Goal: Task Accomplishment & Management: Manage account settings

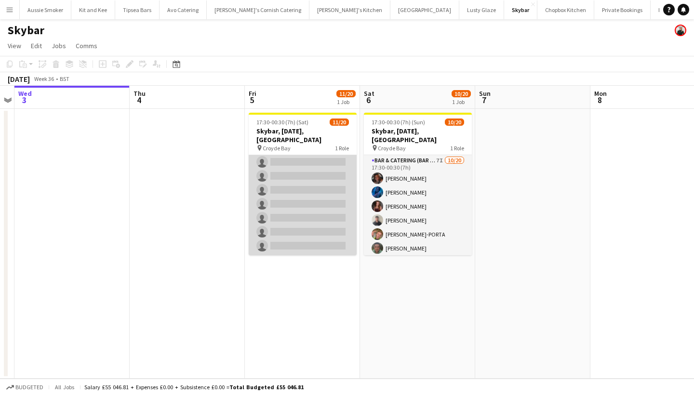
scroll to position [198, 0]
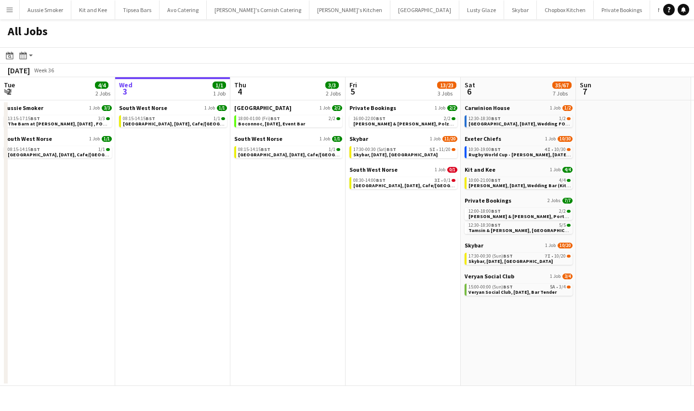
click at [15, 19] on button "Menu" at bounding box center [9, 9] width 19 height 19
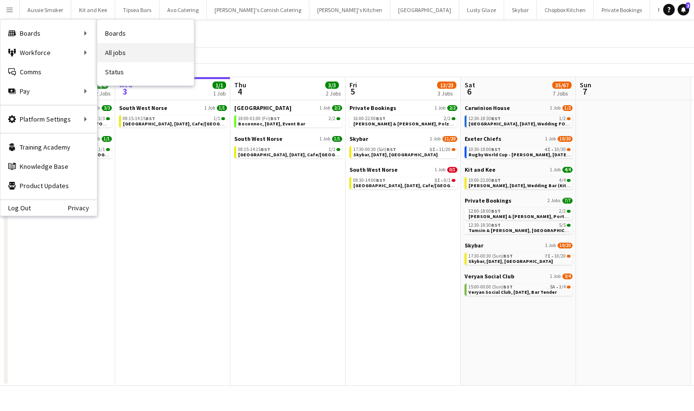
click at [114, 49] on link "All jobs" at bounding box center [145, 52] width 96 height 19
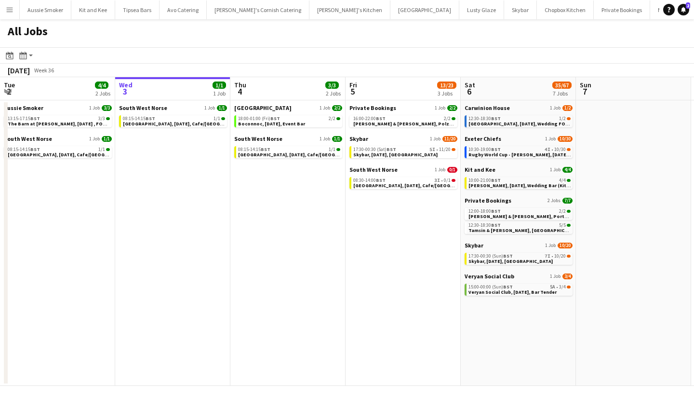
click at [12, 19] on button "Menu" at bounding box center [9, 9] width 19 height 19
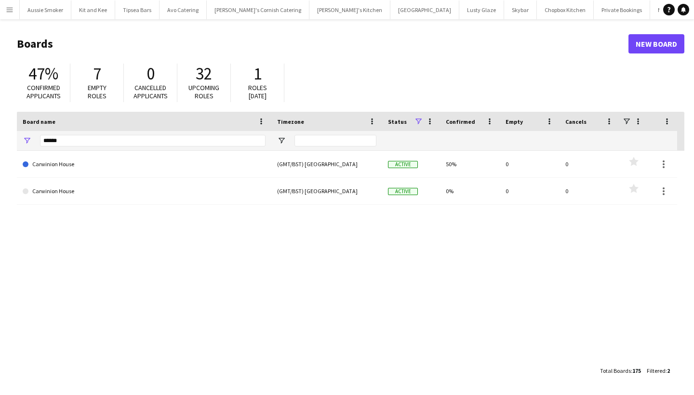
click at [10, 11] on app-icon "Menu" at bounding box center [10, 10] width 8 height 8
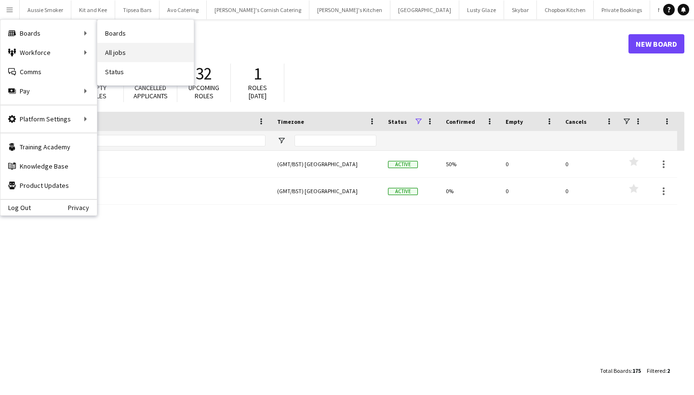
click at [132, 58] on link "All jobs" at bounding box center [145, 52] width 96 height 19
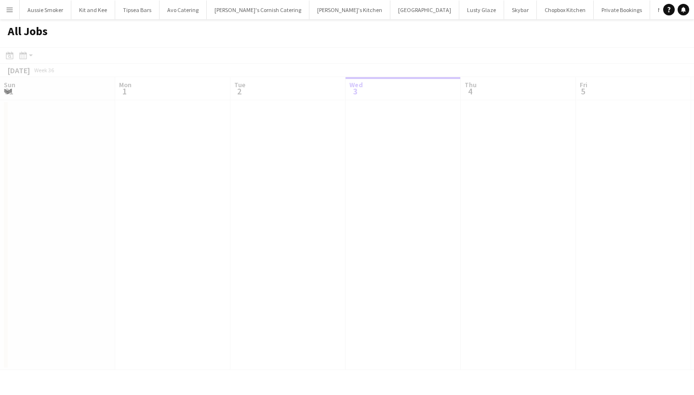
scroll to position [0, 230]
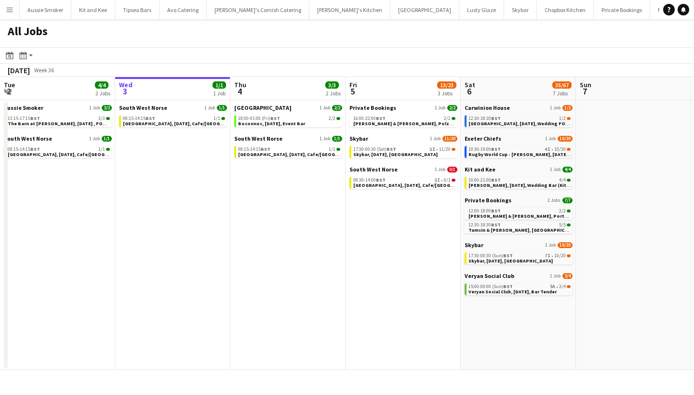
click at [8, 16] on button "Menu" at bounding box center [9, 9] width 19 height 19
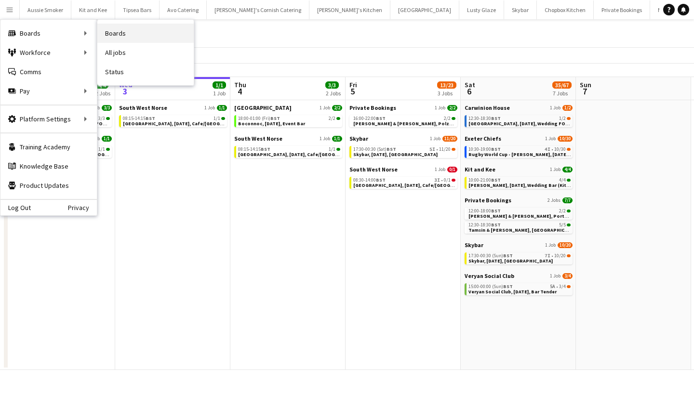
click at [141, 35] on link "Boards" at bounding box center [145, 33] width 96 height 19
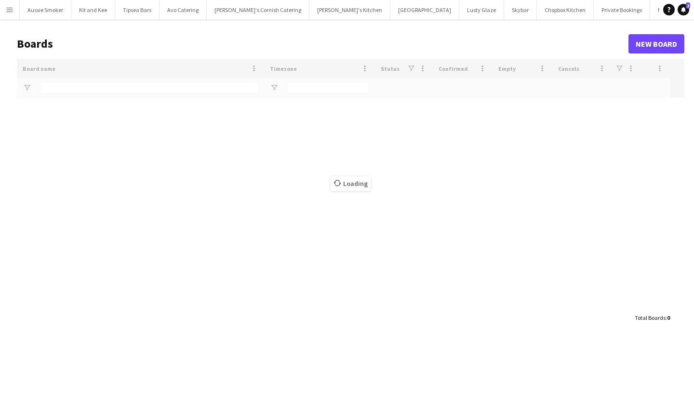
type input "******"
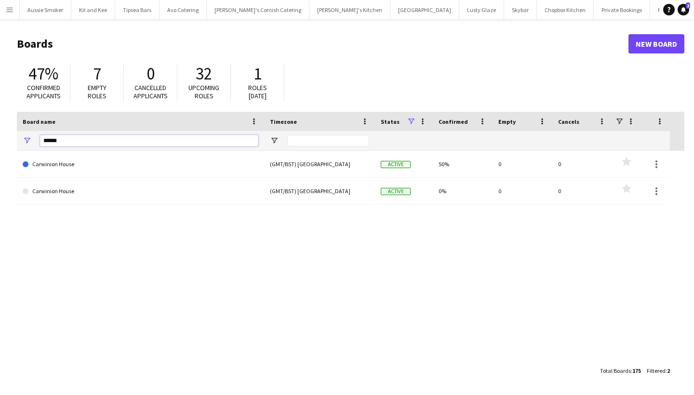
click at [69, 142] on input "******" at bounding box center [149, 141] width 218 height 12
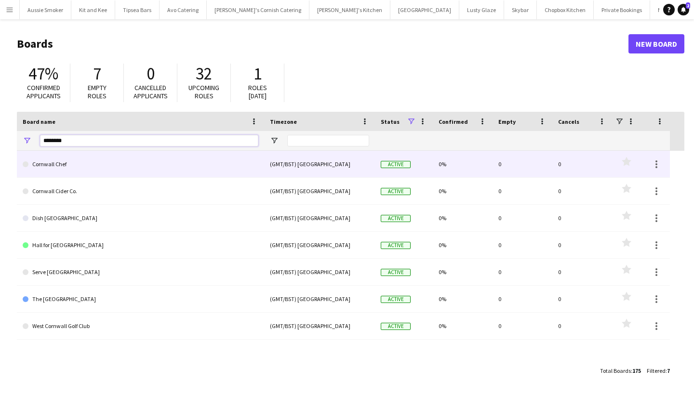
type input "********"
click at [55, 166] on link "Cornwall Chef" at bounding box center [141, 164] width 236 height 27
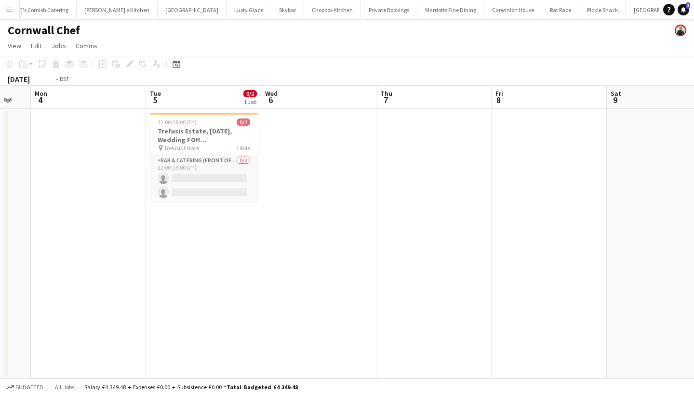
scroll to position [0, 281]
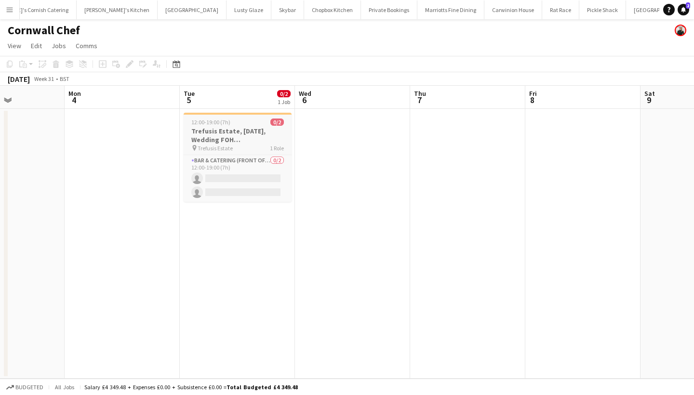
click at [208, 133] on h3 "Trefusis Estate, [DATE], Wedding FOH ([GEOGRAPHIC_DATA] Chef)" at bounding box center [238, 135] width 108 height 17
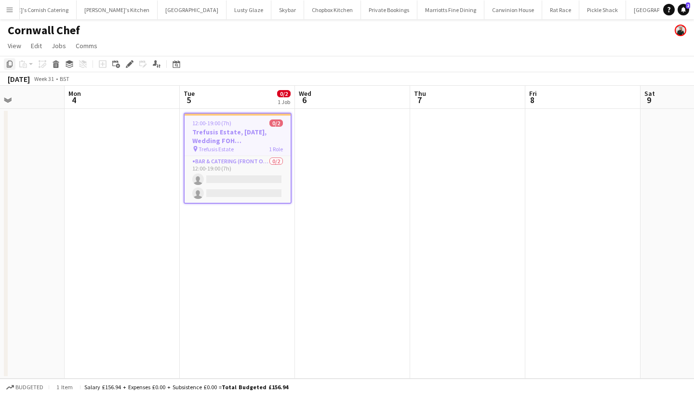
click at [7, 67] on icon "Copy" at bounding box center [10, 64] width 8 height 8
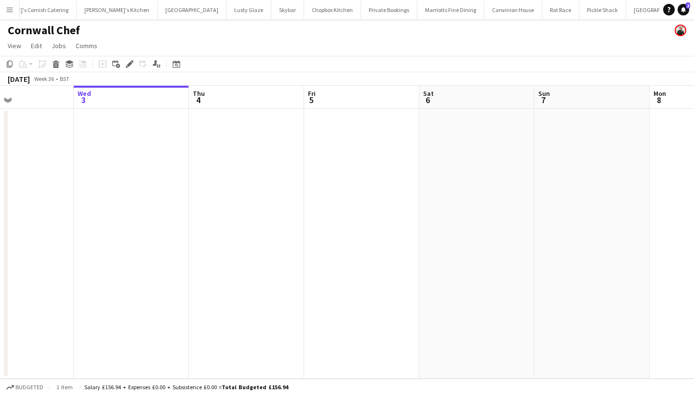
scroll to position [0, 305]
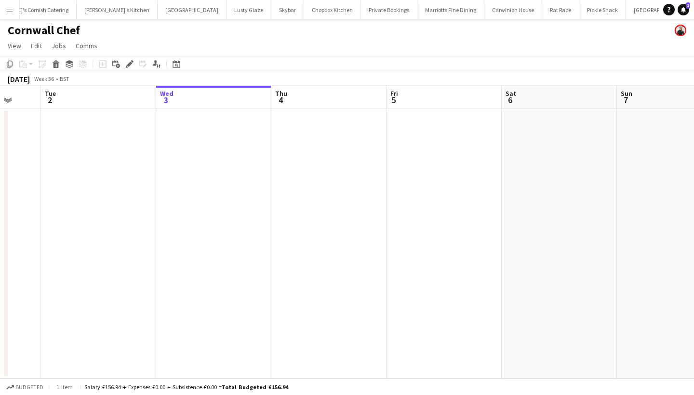
click at [441, 121] on app-date-cell at bounding box center [444, 244] width 115 height 270
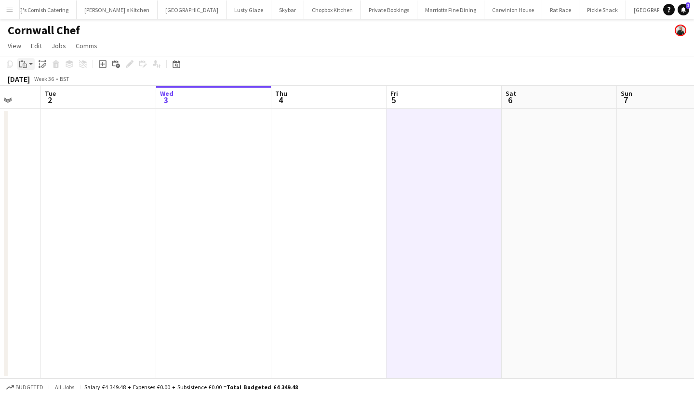
click at [22, 63] on icon "Paste" at bounding box center [23, 64] width 8 height 8
click at [38, 83] on link "Paste Command V" at bounding box center [64, 82] width 76 height 9
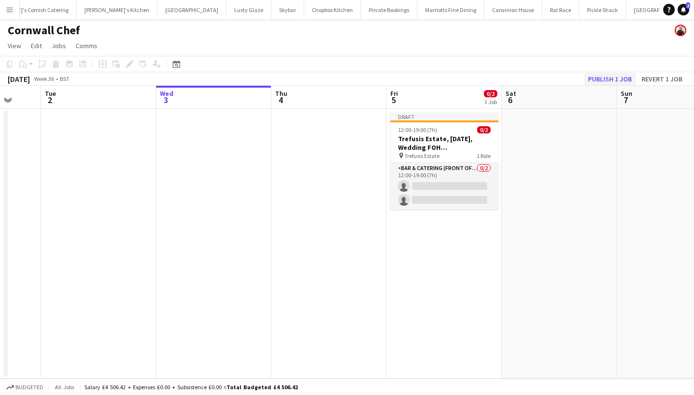
click at [606, 80] on button "Publish 1 job" at bounding box center [610, 79] width 52 height 13
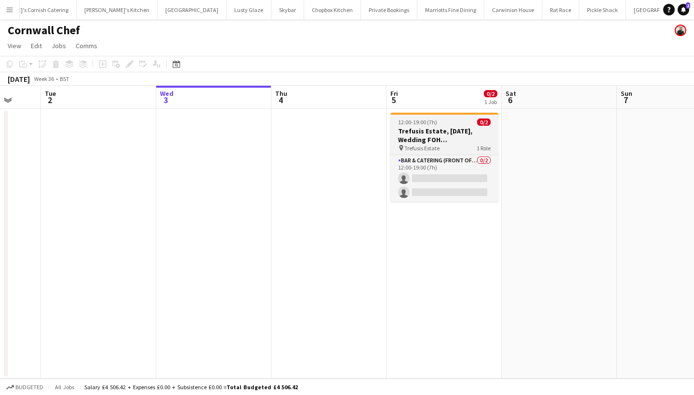
click at [431, 133] on h3 "Trefusis Estate, [DATE], Wedding FOH ([GEOGRAPHIC_DATA] Chef)" at bounding box center [444, 135] width 108 height 17
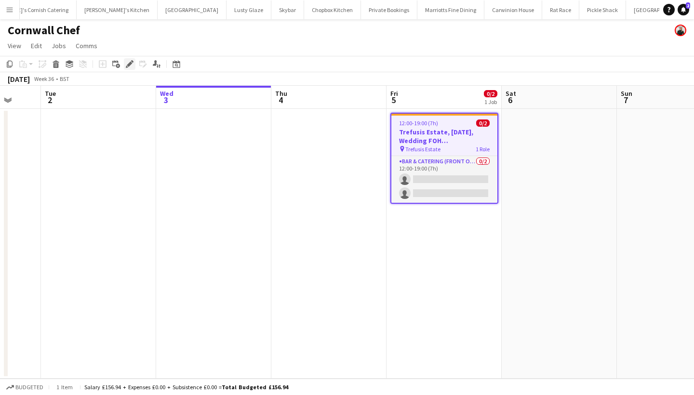
click at [130, 63] on icon at bounding box center [129, 64] width 5 height 5
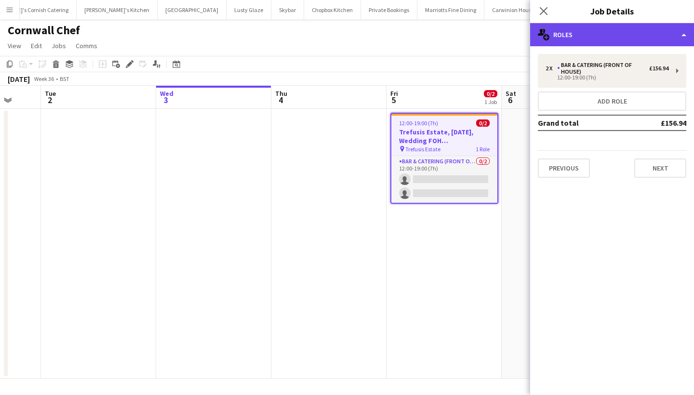
click at [606, 40] on div "multiple-users-add Roles" at bounding box center [612, 34] width 164 height 23
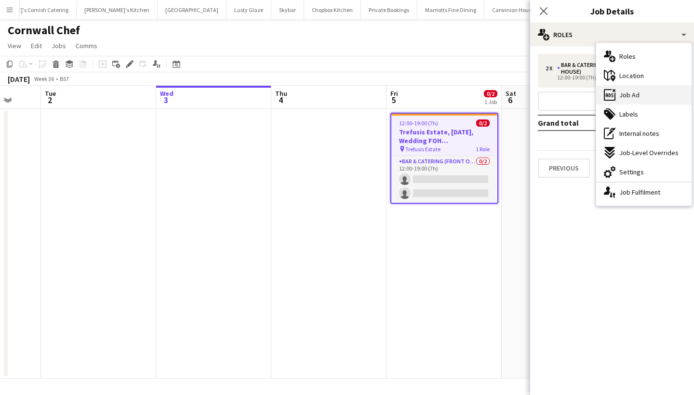
click at [641, 94] on div "ads-window Job Ad" at bounding box center [643, 94] width 95 height 19
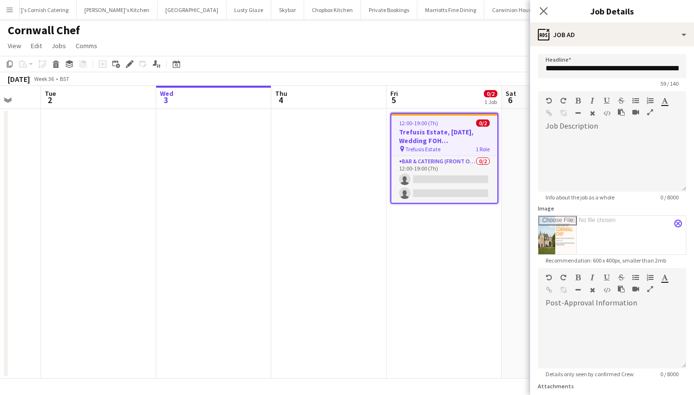
click at [675, 222] on app-icon "close" at bounding box center [678, 224] width 6 height 4
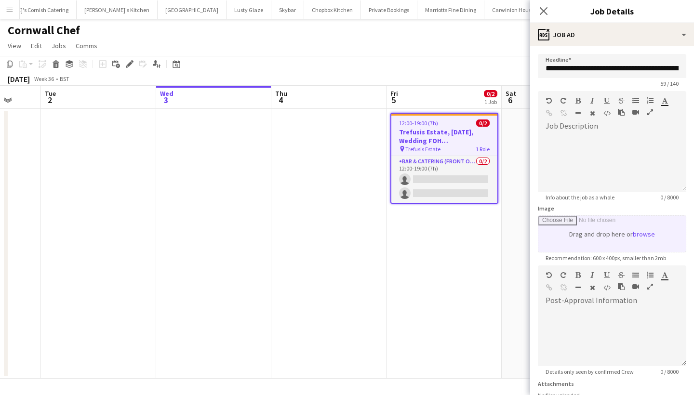
click at [650, 238] on input "Image" at bounding box center [612, 234] width 148 height 36
type input "**********"
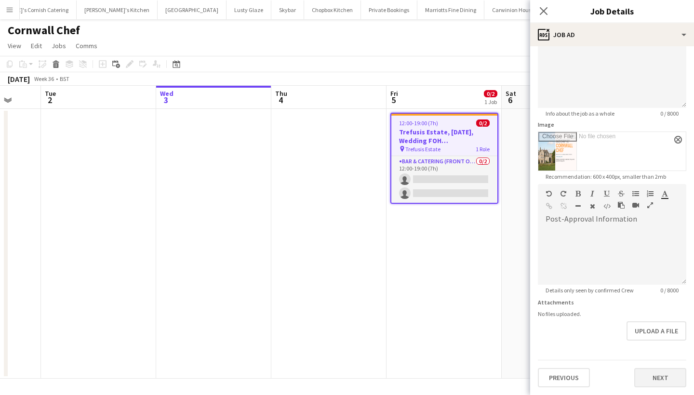
scroll to position [84, 0]
click at [641, 371] on button "Next" at bounding box center [660, 377] width 52 height 19
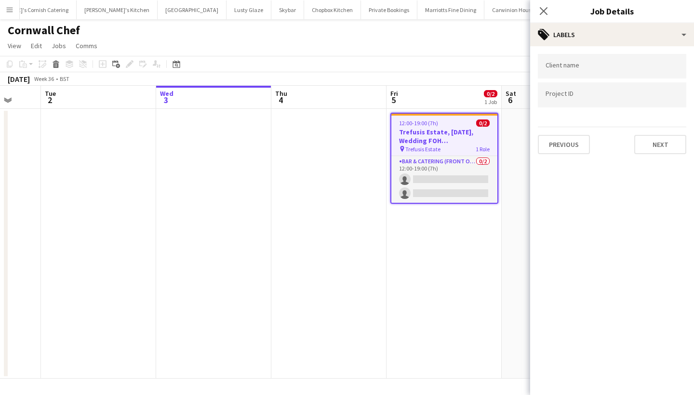
scroll to position [0, 0]
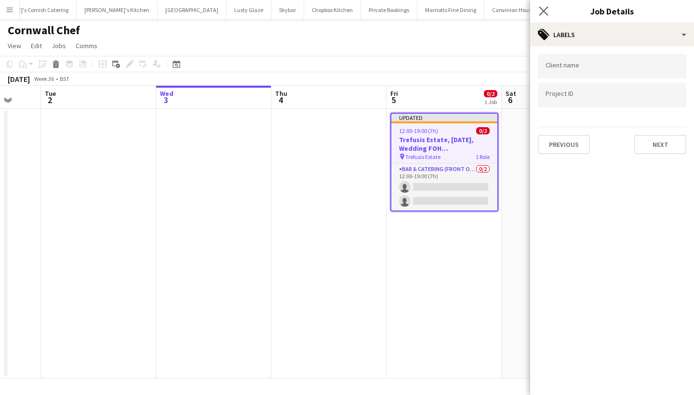
click at [546, 6] on app-icon "Close pop-in" at bounding box center [544, 11] width 14 height 14
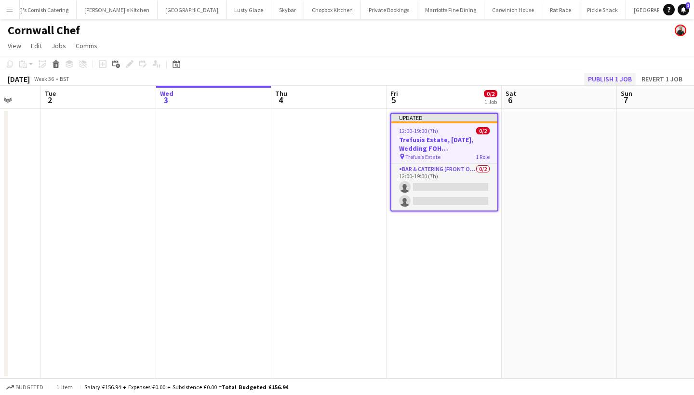
click at [618, 78] on button "Publish 1 job" at bounding box center [610, 79] width 52 height 13
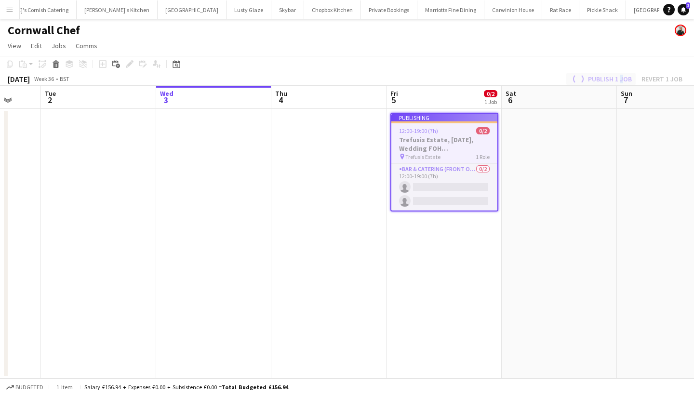
click at [618, 78] on div "Publish 1 job Revert 1 job" at bounding box center [626, 79] width 135 height 13
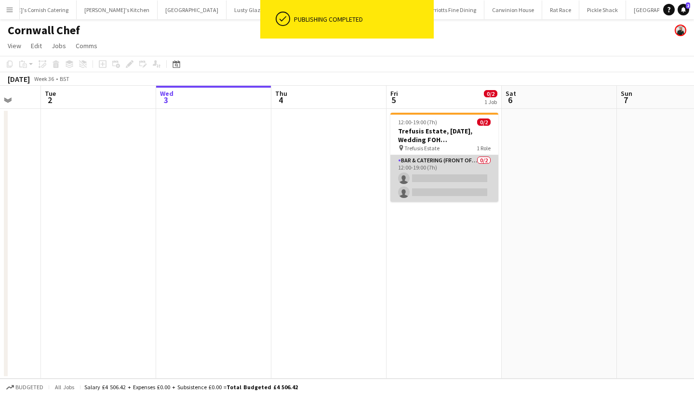
click at [454, 162] on app-card-role "Bar & Catering (Front of House) 0/2 12:00-19:00 (7h) single-neutral-actions sin…" at bounding box center [444, 178] width 108 height 47
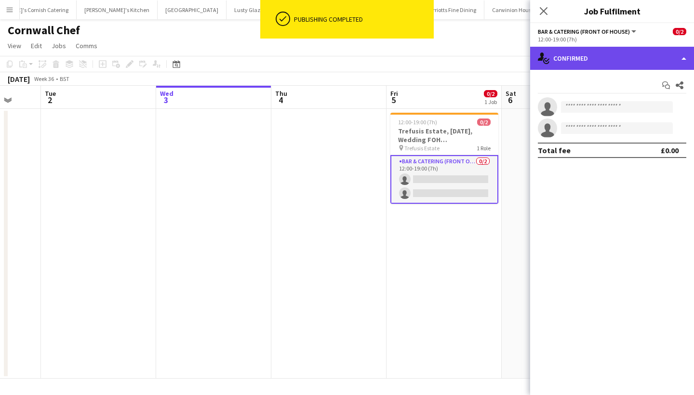
click at [580, 66] on div "single-neutral-actions-check-2 Confirmed" at bounding box center [612, 58] width 164 height 23
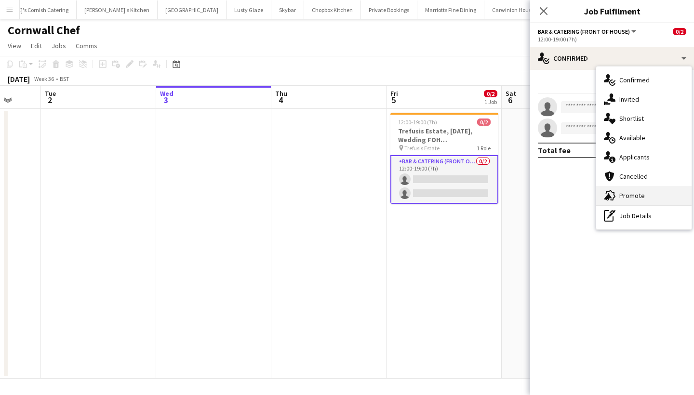
click at [625, 193] on span "Promote" at bounding box center [632, 195] width 26 height 9
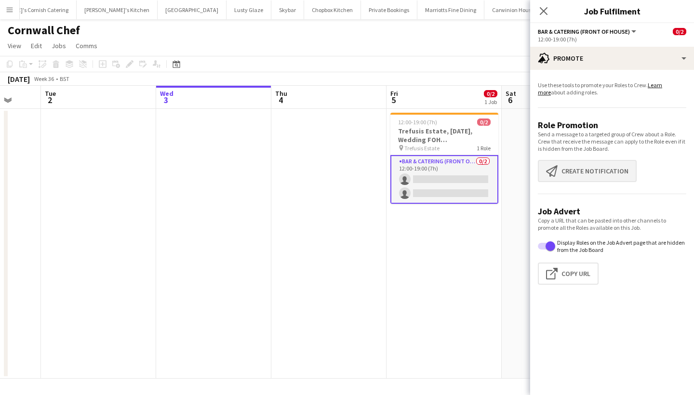
click at [564, 168] on button "Create notification Create notification" at bounding box center [587, 171] width 99 height 22
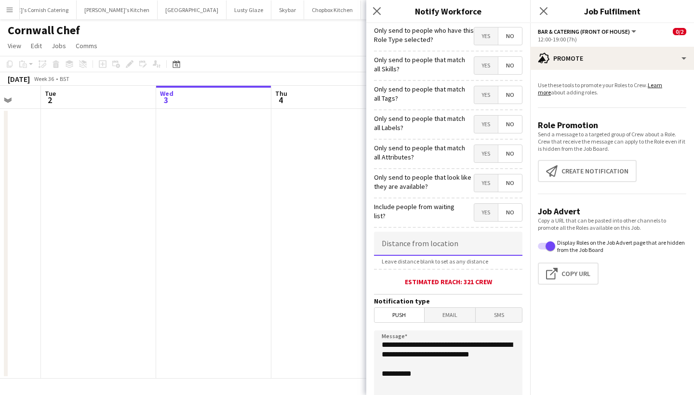
click at [417, 238] on input at bounding box center [448, 244] width 148 height 24
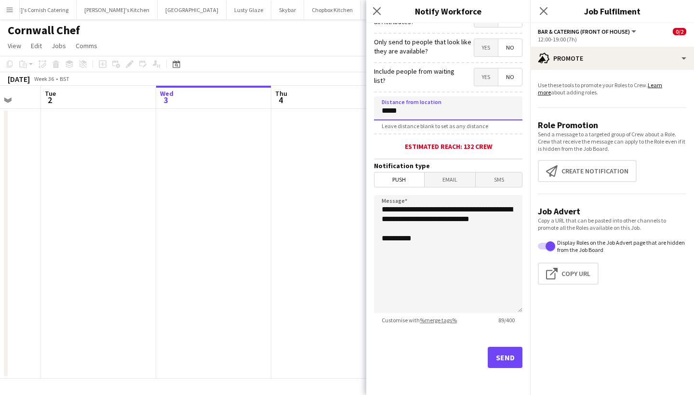
type input "*****"
click at [497, 363] on button "Send" at bounding box center [505, 357] width 35 height 21
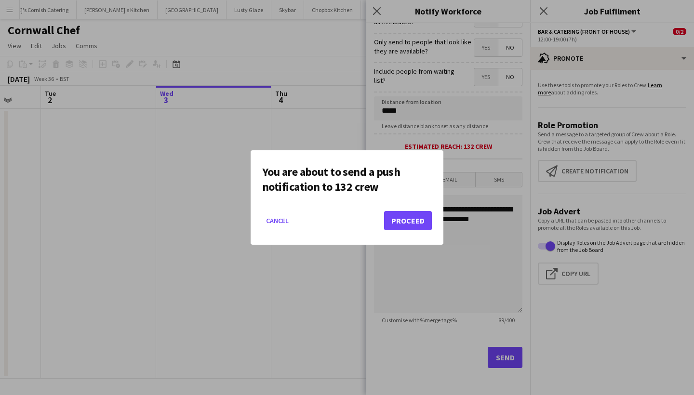
click at [401, 220] on button "Proceed" at bounding box center [408, 220] width 48 height 19
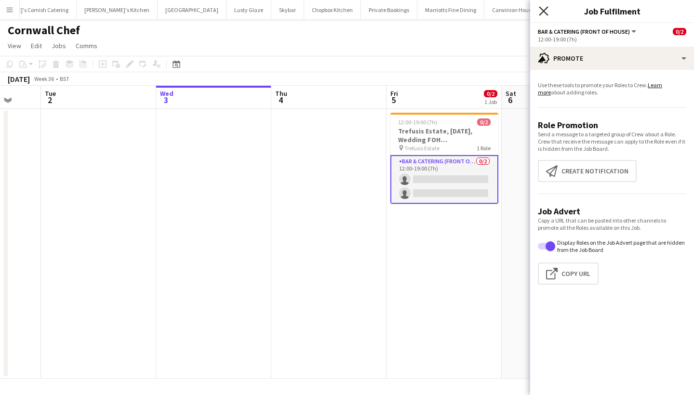
click at [539, 9] on icon "Close pop-in" at bounding box center [543, 10] width 9 height 9
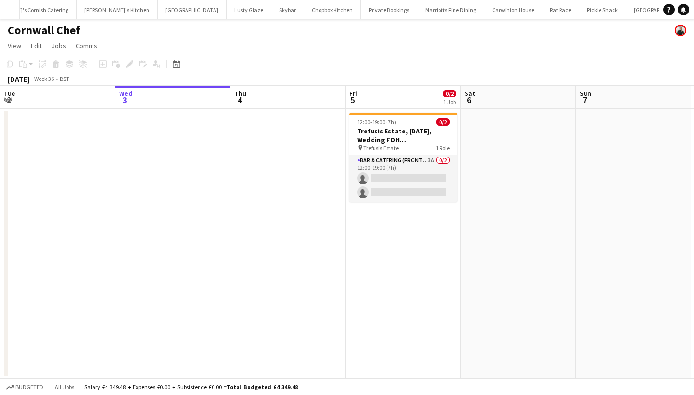
click at [424, 203] on app-date-cell "12:00-19:00 (7h) 0/2 Trefusis Estate, [DATE], Wedding FOH (Cornwall Chef) pin T…" at bounding box center [403, 244] width 115 height 270
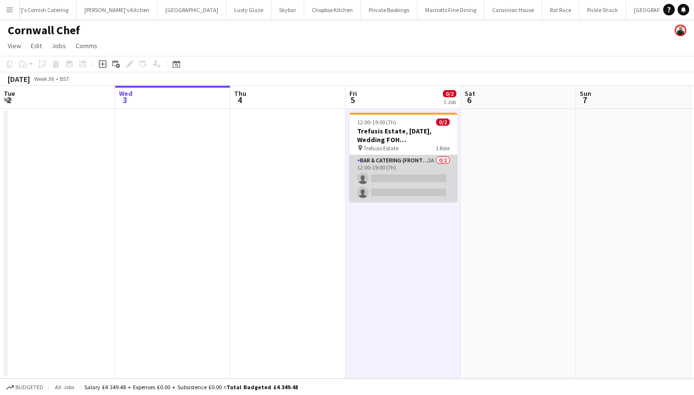
click at [419, 191] on app-card-role "Bar & Catering (Front of House) 3A 0/2 12:00-19:00 (7h) single-neutral-actions …" at bounding box center [403, 178] width 108 height 47
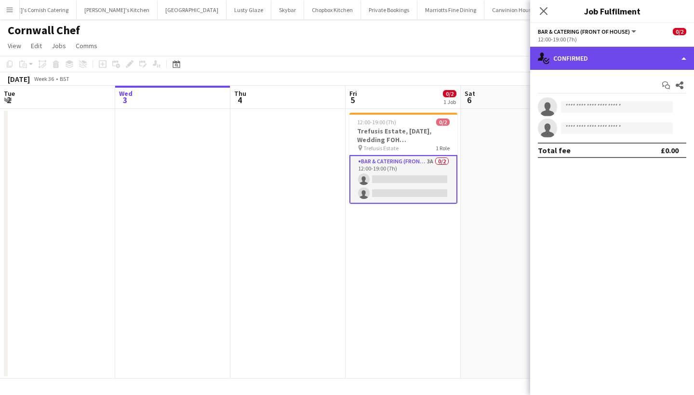
click at [601, 53] on div "single-neutral-actions-check-2 Confirmed" at bounding box center [612, 58] width 164 height 23
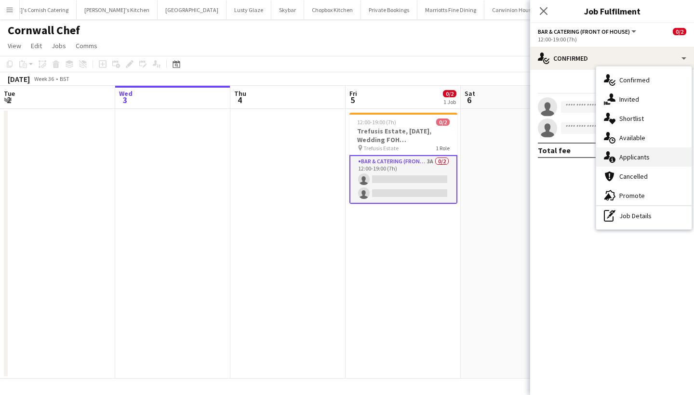
click at [627, 161] on span "Applicants" at bounding box center [634, 157] width 30 height 9
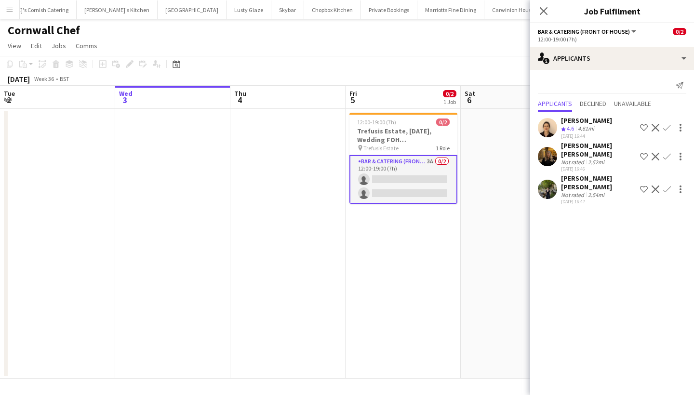
click at [670, 153] on app-icon "Confirm" at bounding box center [667, 157] width 8 height 8
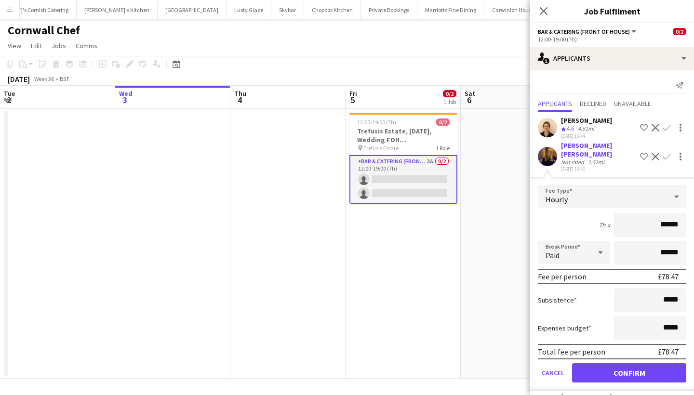
click at [667, 127] on app-icon "Confirm" at bounding box center [667, 128] width 8 height 8
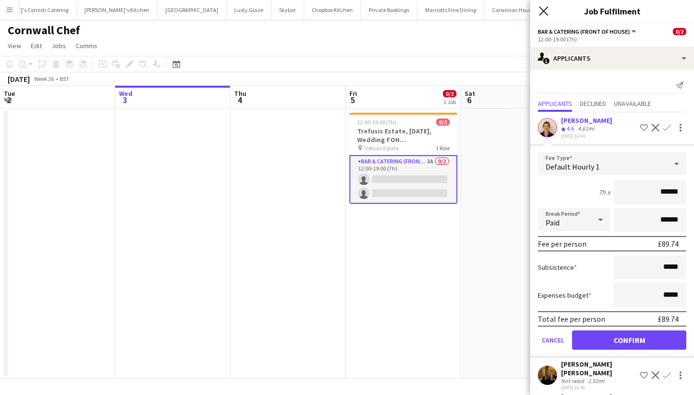
click at [541, 8] on icon at bounding box center [543, 10] width 9 height 9
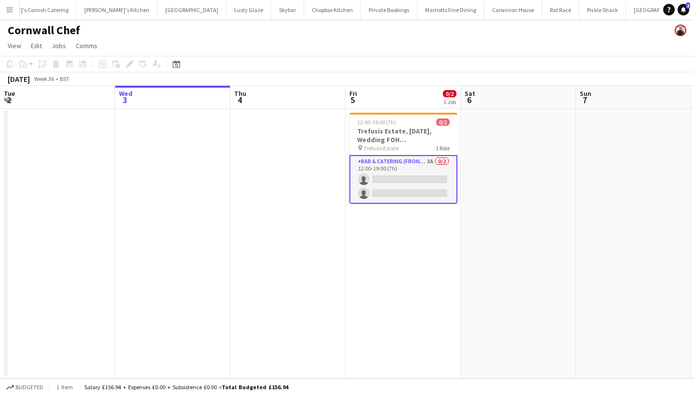
click at [416, 183] on app-card-role "Bar & Catering (Front of House) 3A 0/2 12:00-19:00 (7h) single-neutral-actions …" at bounding box center [403, 179] width 108 height 49
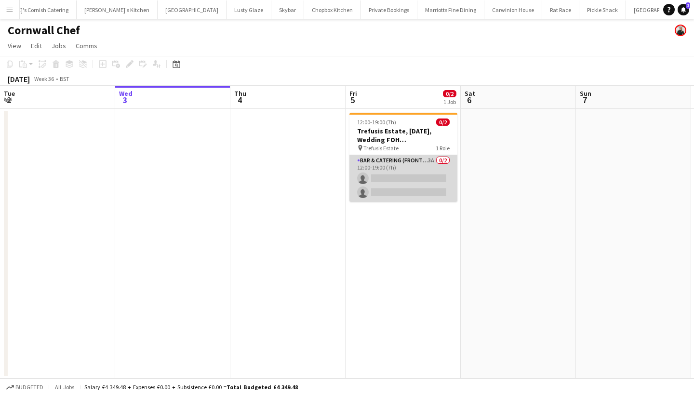
click at [387, 182] on app-card-role "Bar & Catering (Front of House) 3A 0/2 12:00-19:00 (7h) single-neutral-actions …" at bounding box center [403, 178] width 108 height 47
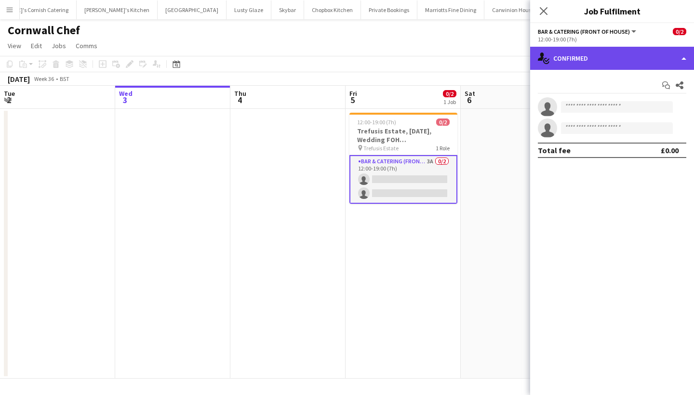
click at [632, 59] on div "single-neutral-actions-check-2 Confirmed" at bounding box center [612, 58] width 164 height 23
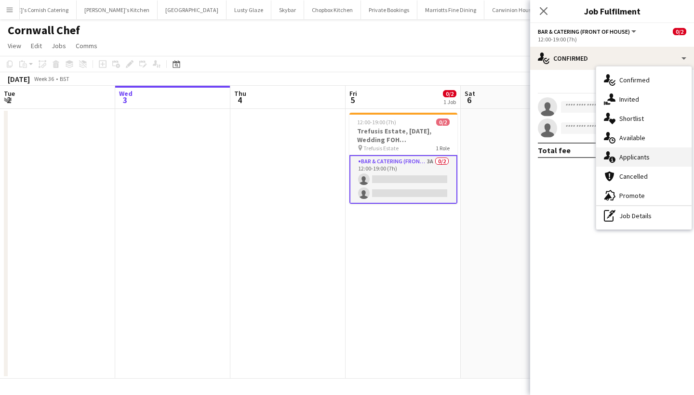
click at [635, 151] on div "single-neutral-actions-information Applicants" at bounding box center [643, 157] width 95 height 19
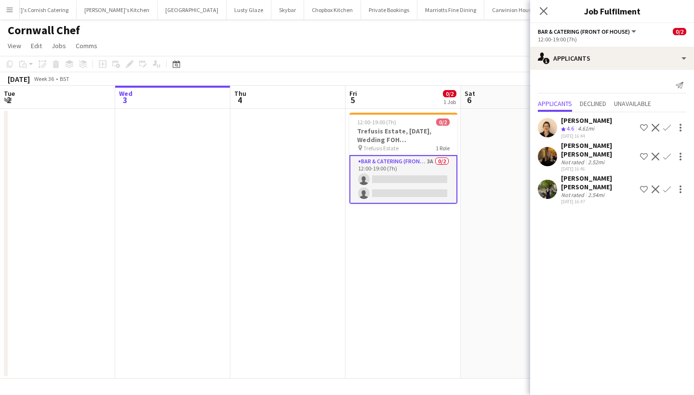
click at [666, 128] on app-icon "Confirm" at bounding box center [667, 128] width 8 height 8
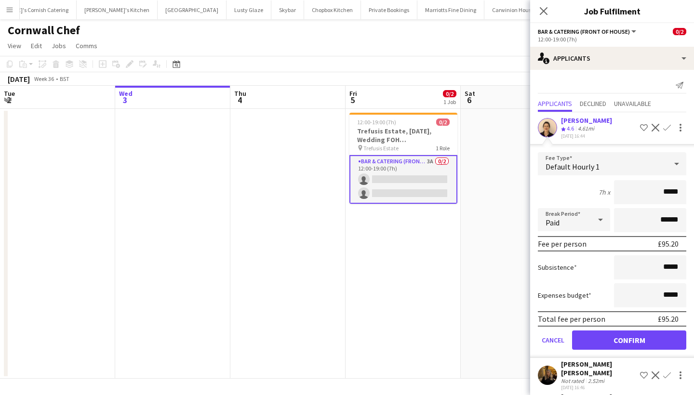
type input "******"
click at [639, 340] on button "Confirm" at bounding box center [629, 340] width 114 height 19
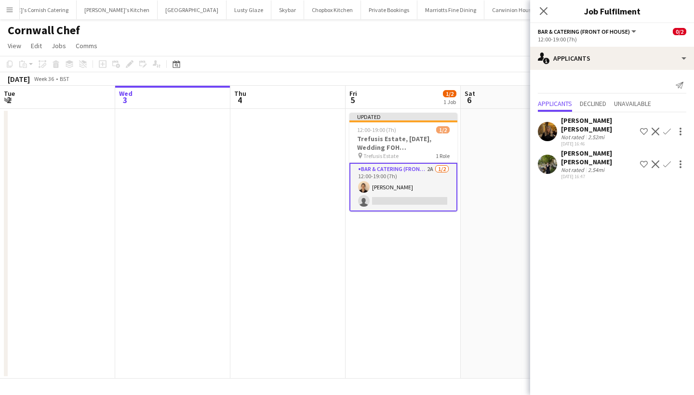
click at [672, 126] on button "Confirm" at bounding box center [667, 132] width 12 height 12
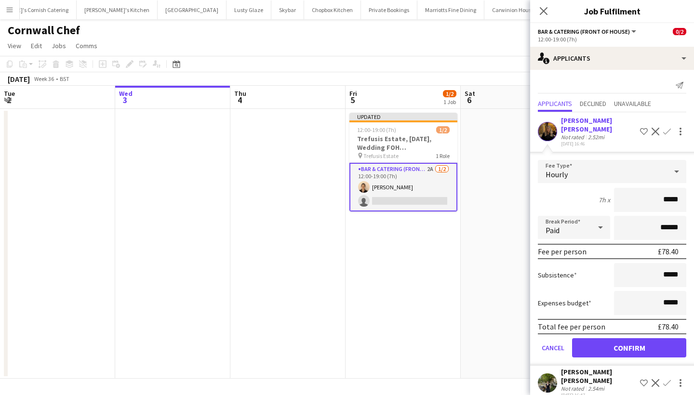
type input "******"
click at [618, 338] on button "Confirm" at bounding box center [629, 347] width 114 height 19
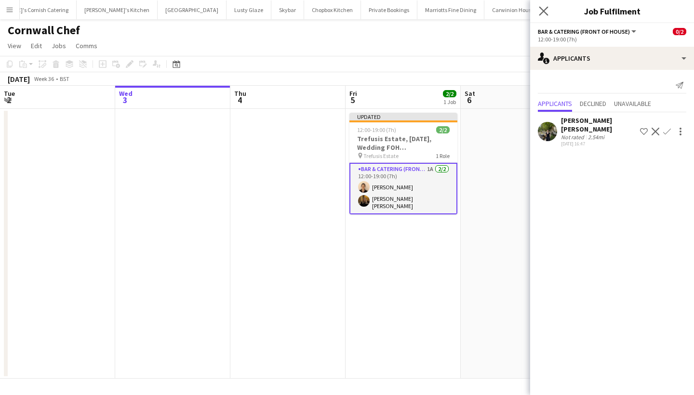
click at [544, 6] on app-icon "Close pop-in" at bounding box center [544, 11] width 14 height 14
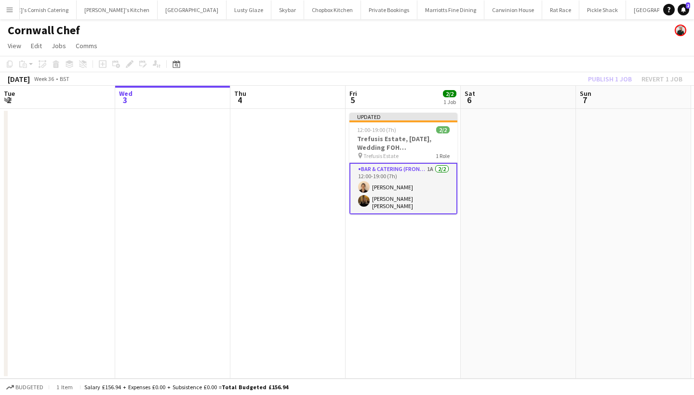
click at [610, 77] on div "Publish 1 job Revert 1 job" at bounding box center [636, 79] width 118 height 13
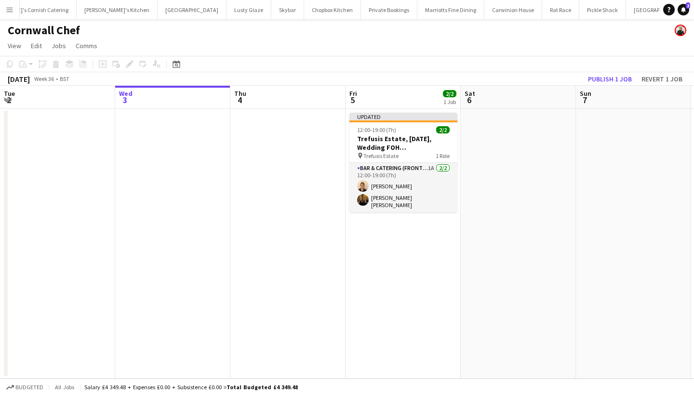
click at [610, 77] on button "Publish 1 job" at bounding box center [610, 79] width 52 height 13
